Goal: Obtain resource: Download file/media

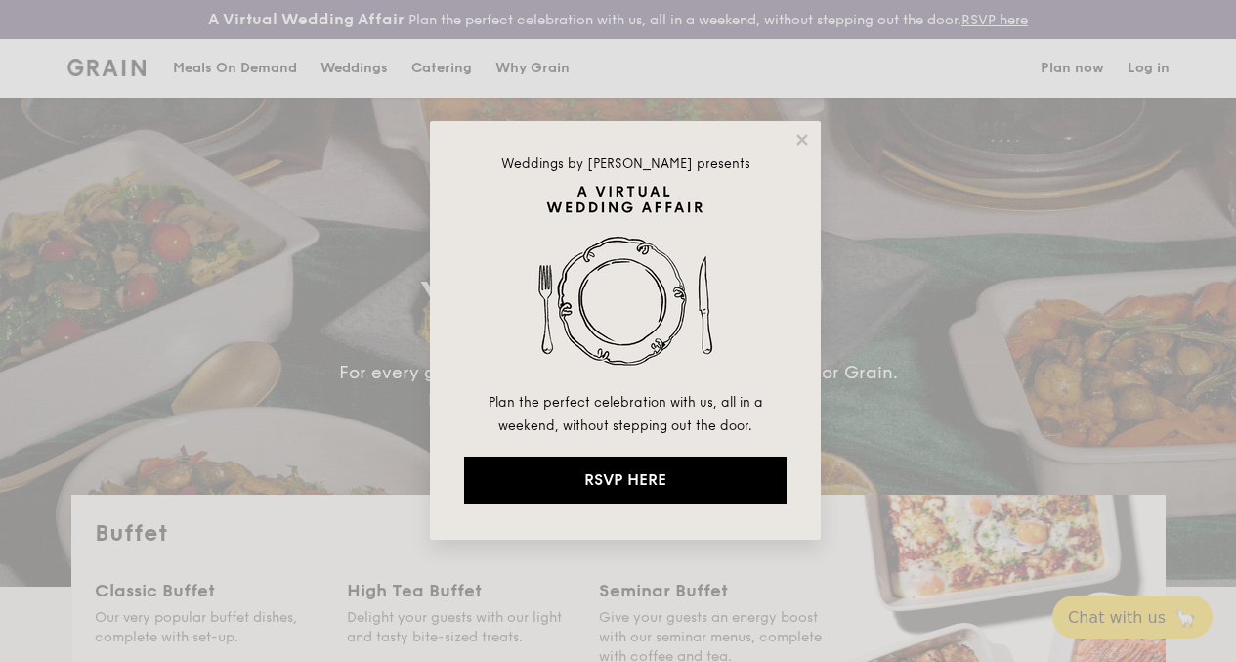
select select
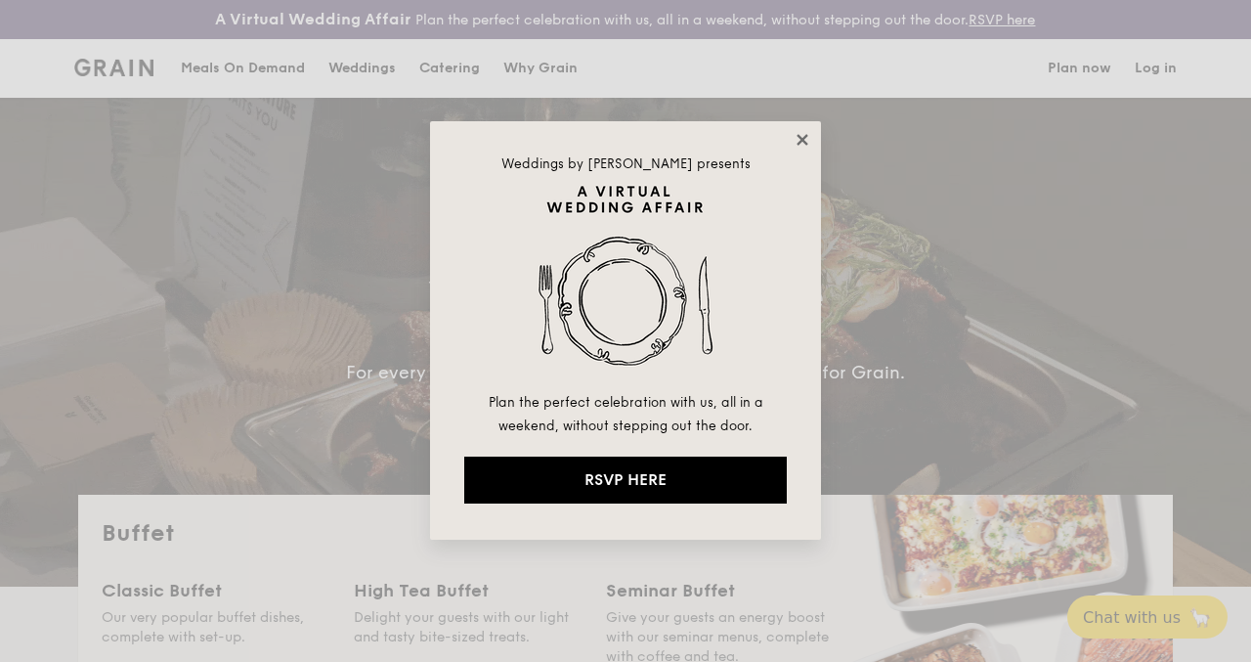
click at [808, 136] on icon at bounding box center [803, 140] width 18 height 18
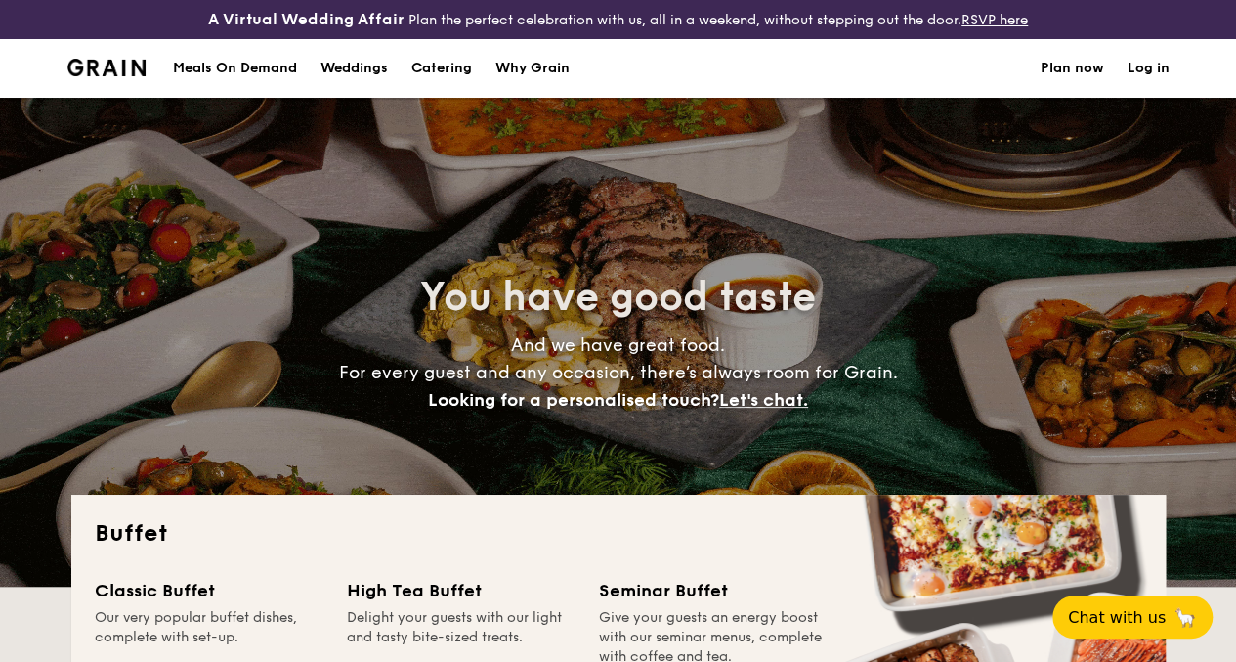
click at [460, 84] on h1 "Catering" at bounding box center [441, 68] width 61 height 59
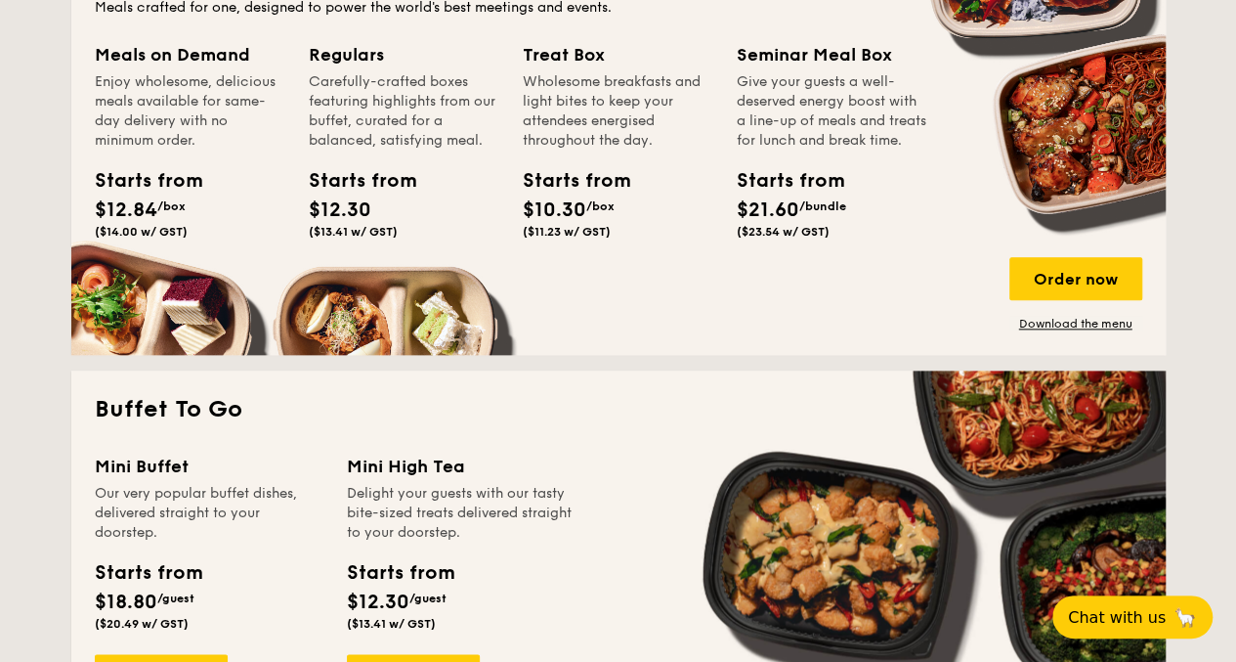
scroll to position [880, 0]
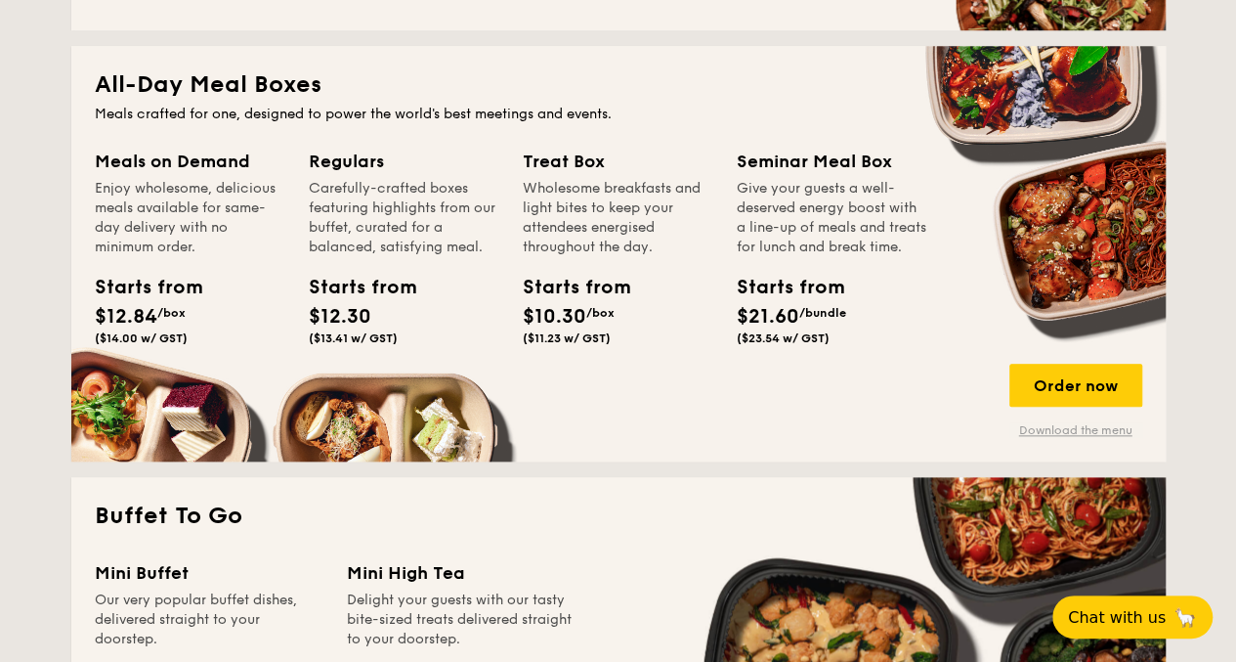
click at [1070, 438] on link "Download the menu" at bounding box center [1076, 430] width 133 height 16
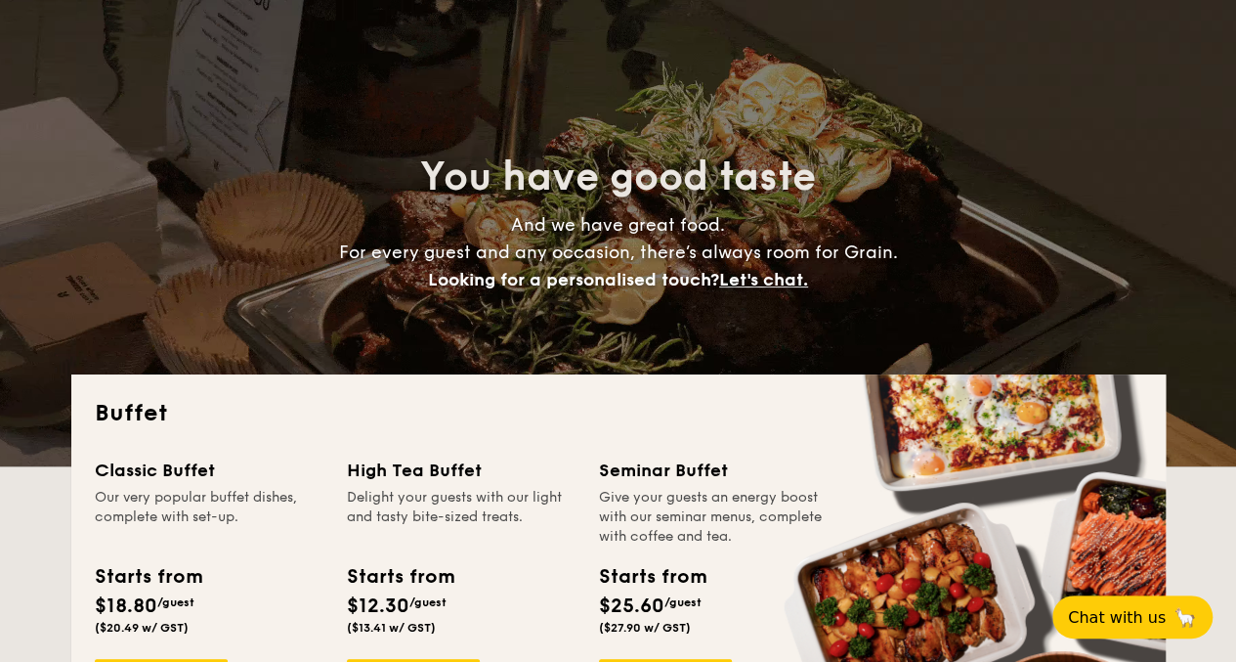
scroll to position [0, 0]
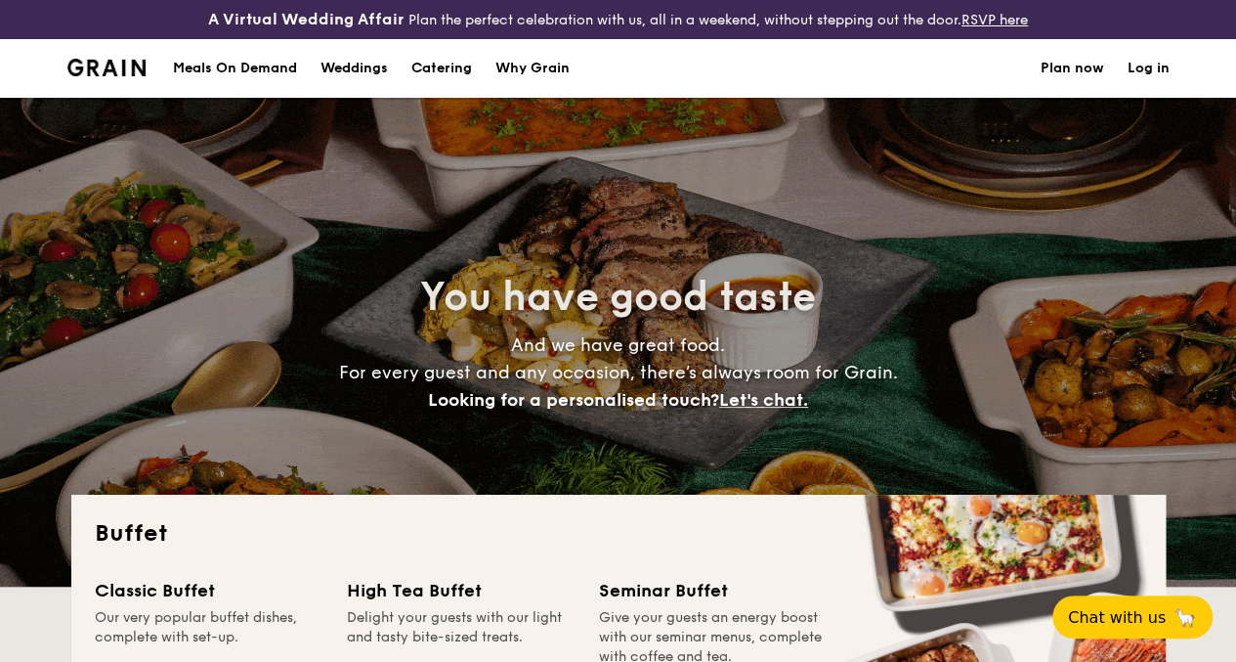
click at [450, 84] on h1 "Catering" at bounding box center [441, 68] width 61 height 59
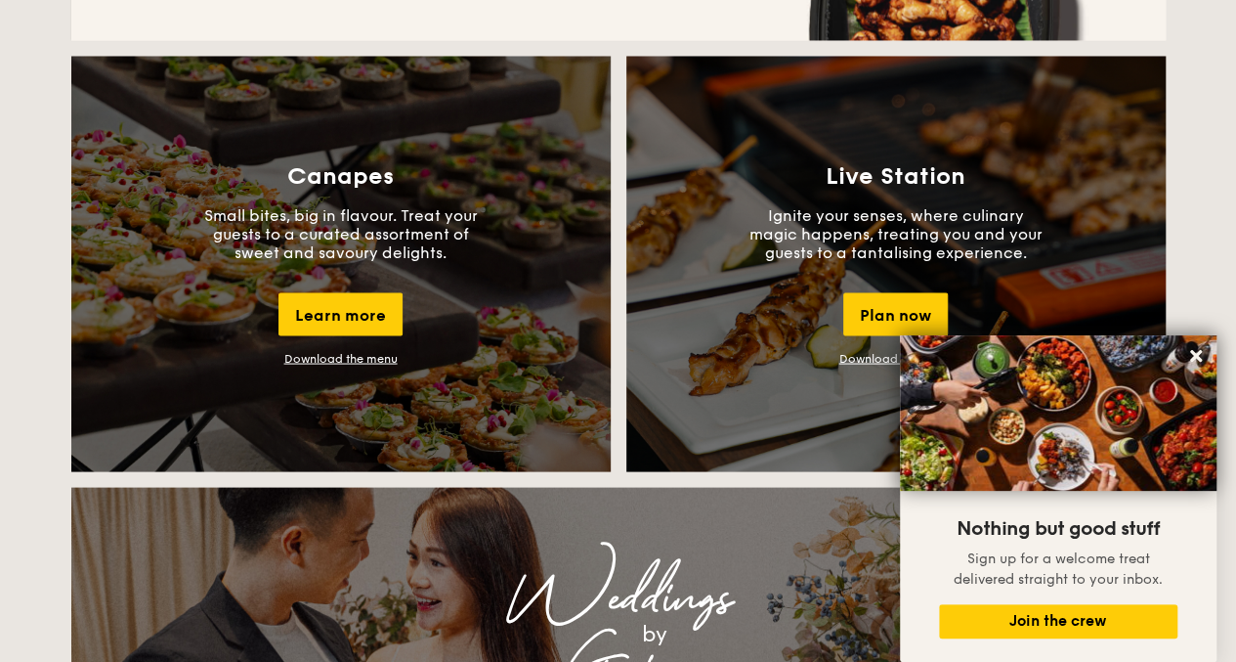
scroll to position [1759, 0]
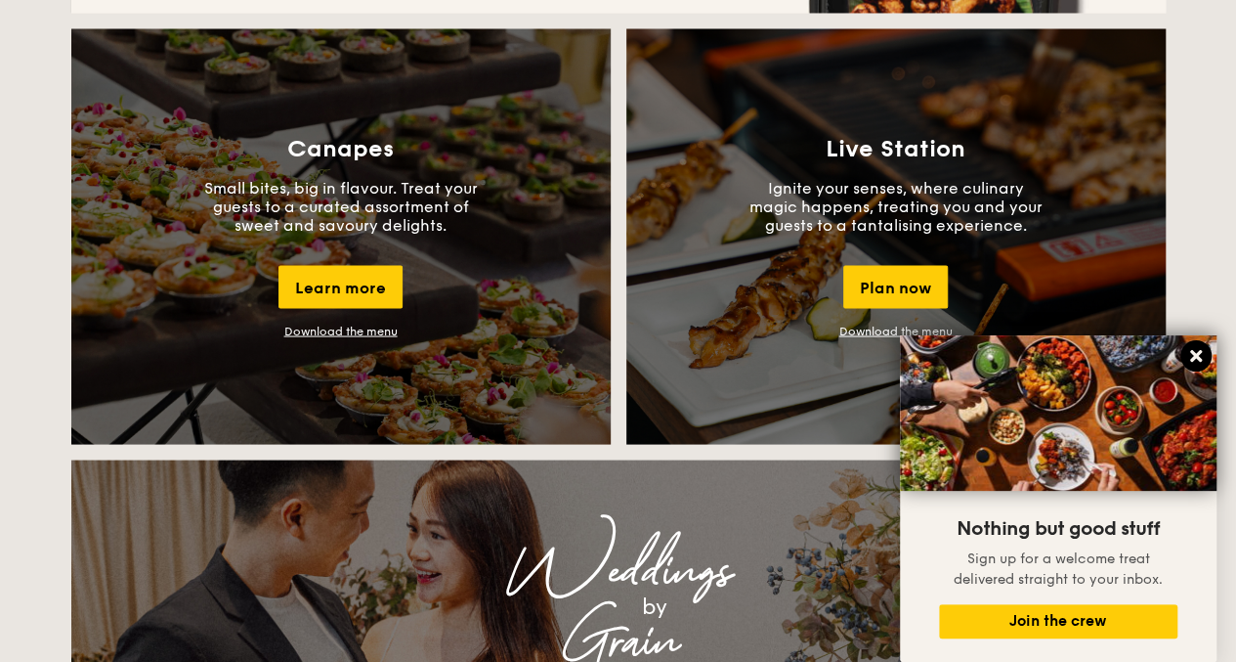
click at [1202, 353] on icon at bounding box center [1197, 356] width 18 height 18
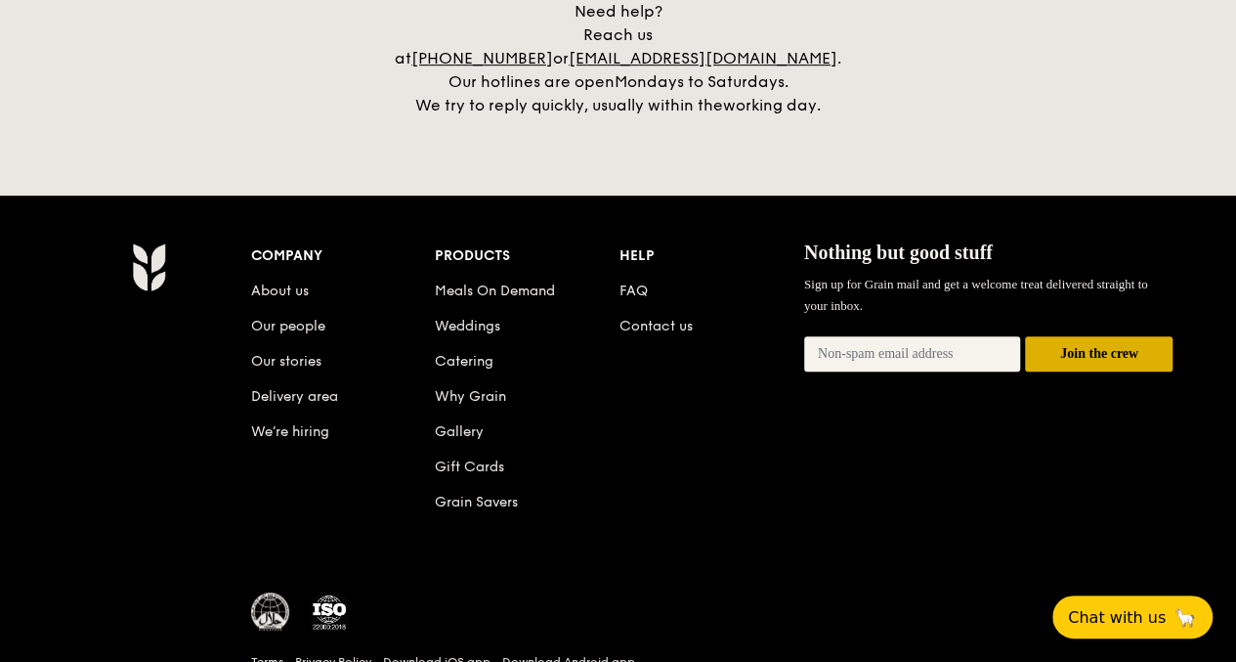
scroll to position [4203, 0]
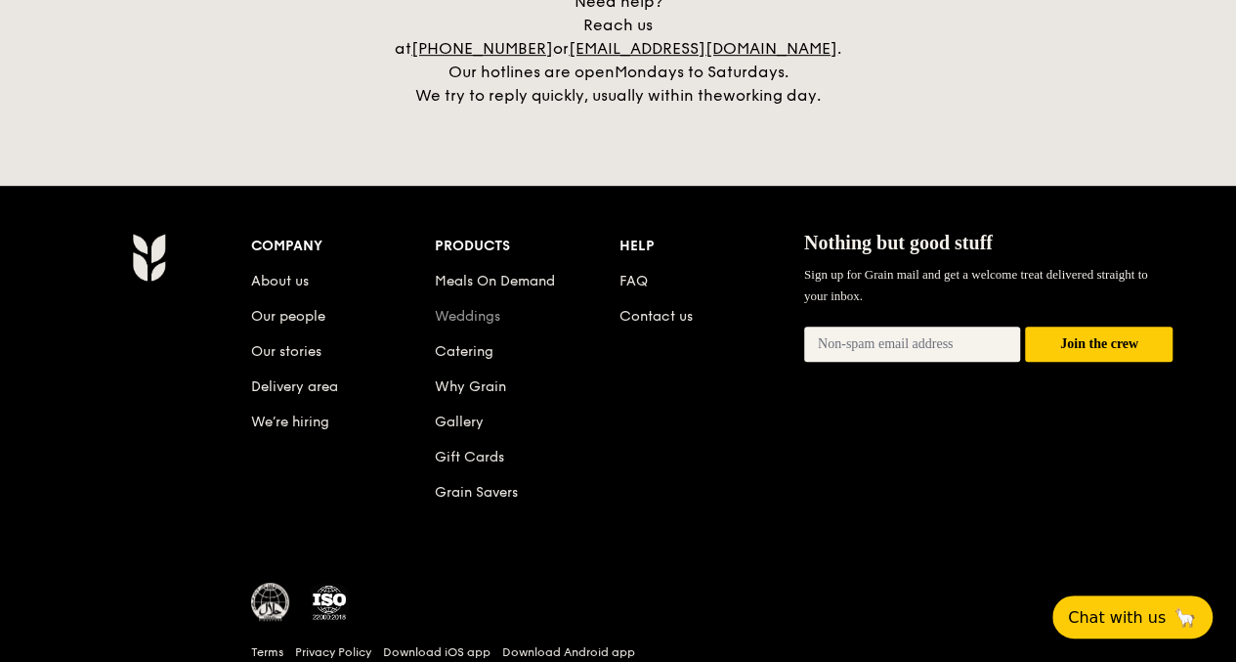
click at [485, 313] on link "Weddings" at bounding box center [467, 316] width 65 height 17
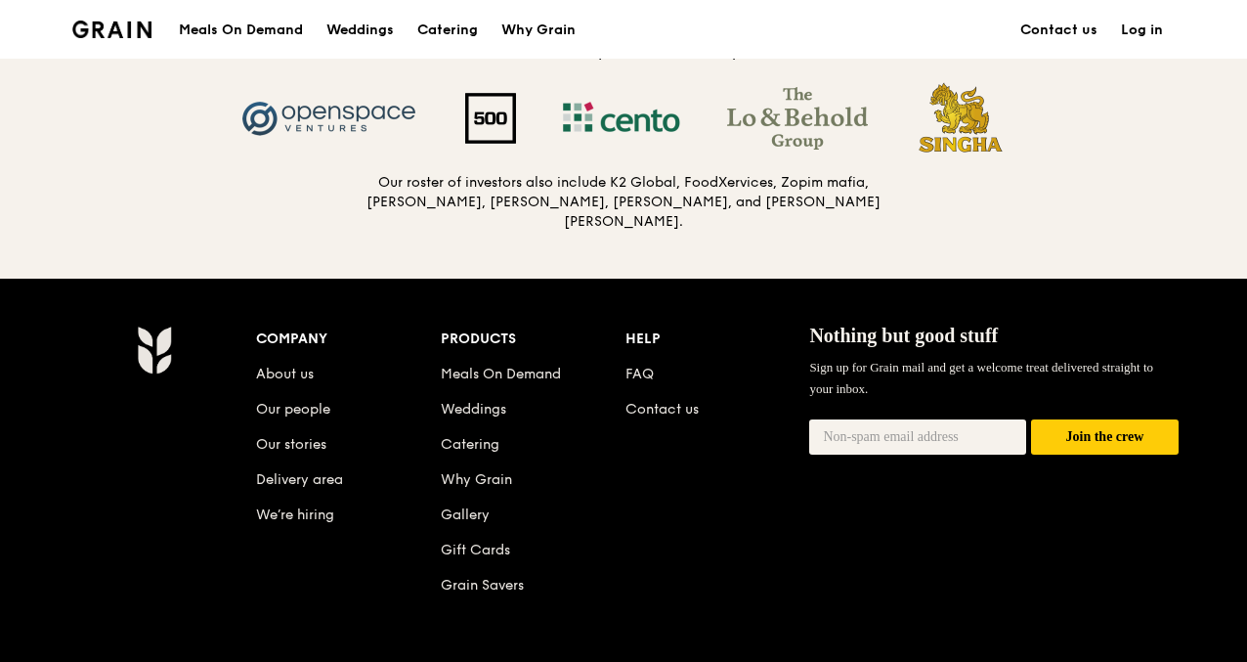
scroll to position [2150, 0]
